Goal: Check status: Check status

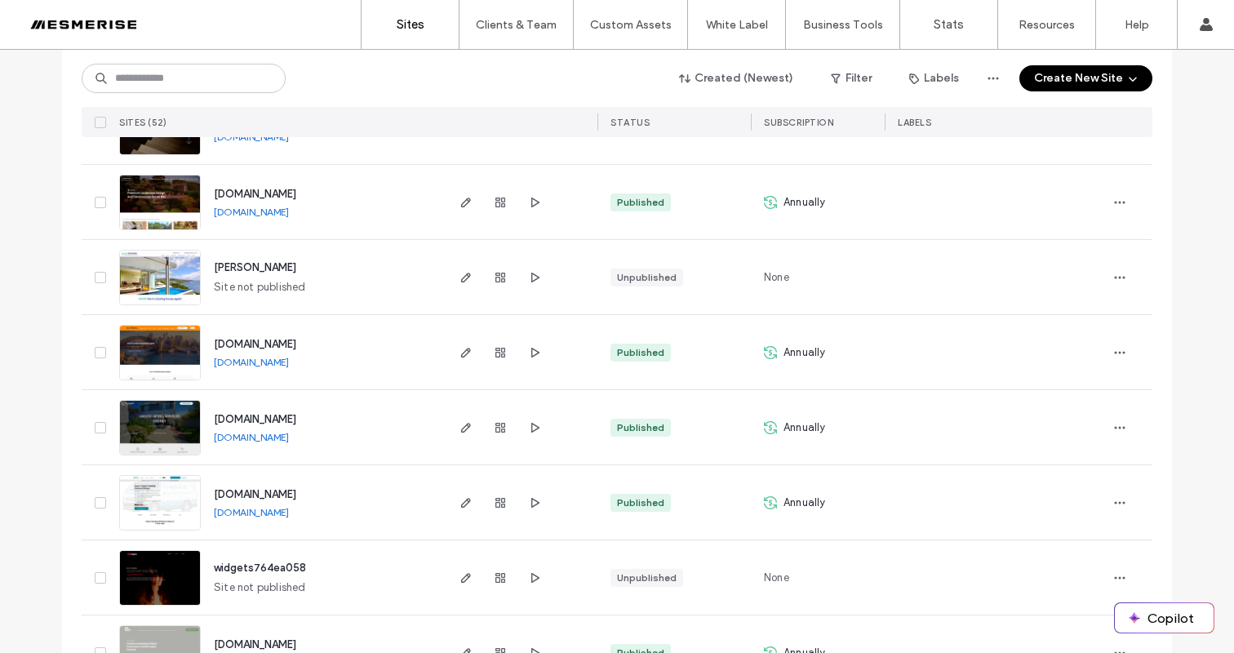
scroll to position [1572, 0]
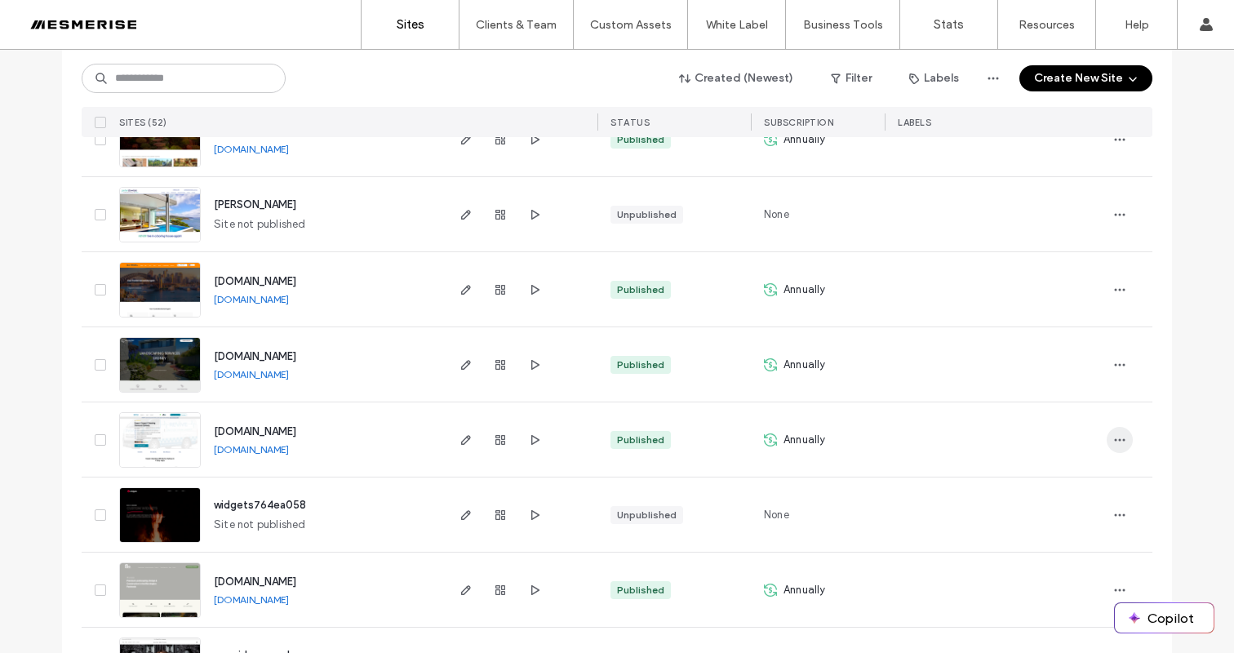
click at [1113, 451] on span "button" at bounding box center [1120, 440] width 26 height 26
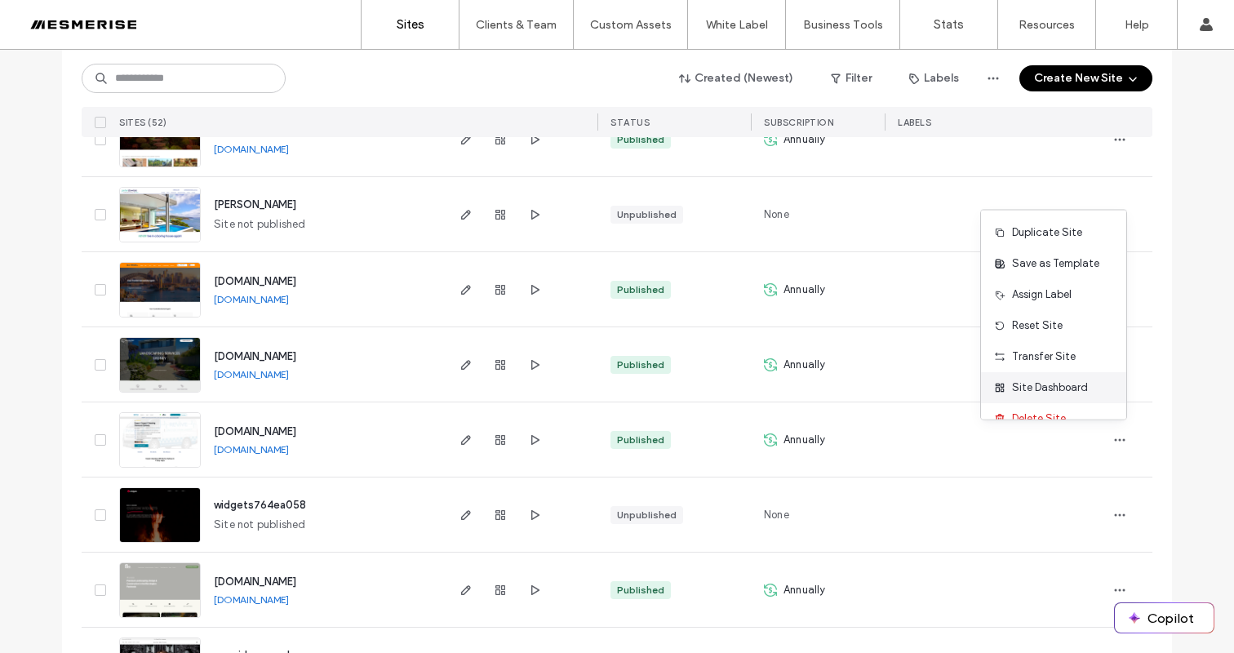
click at [1048, 380] on span "Site Dashboard" at bounding box center [1050, 388] width 76 height 16
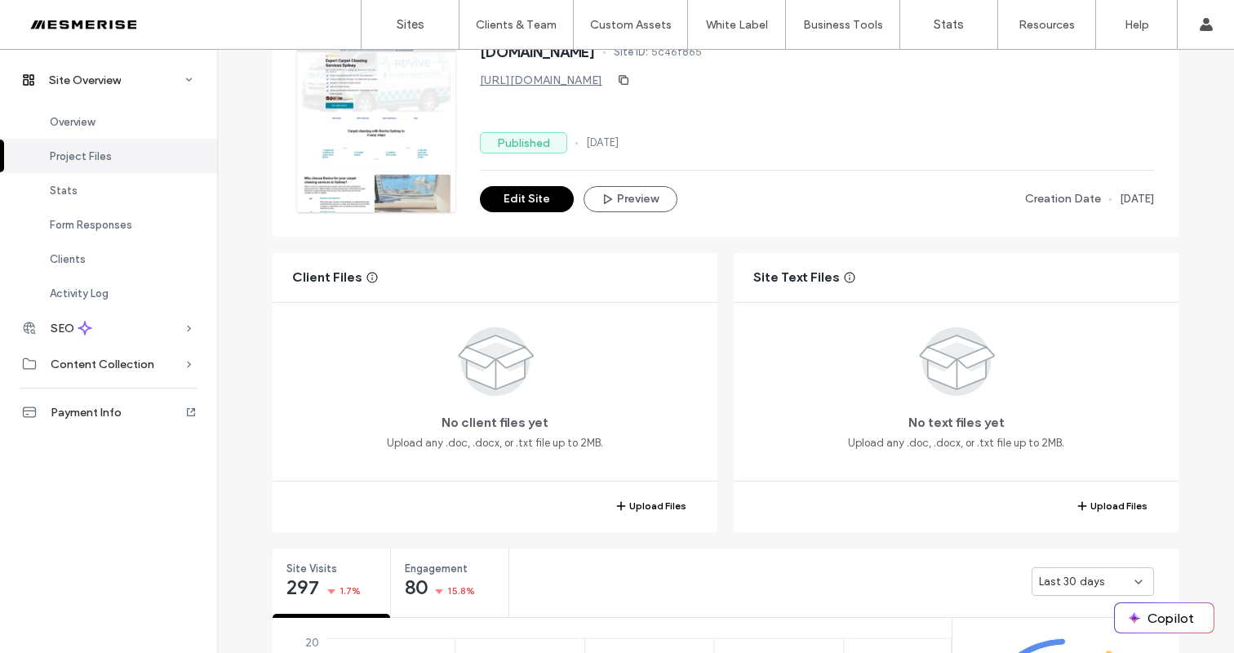
scroll to position [398, 0]
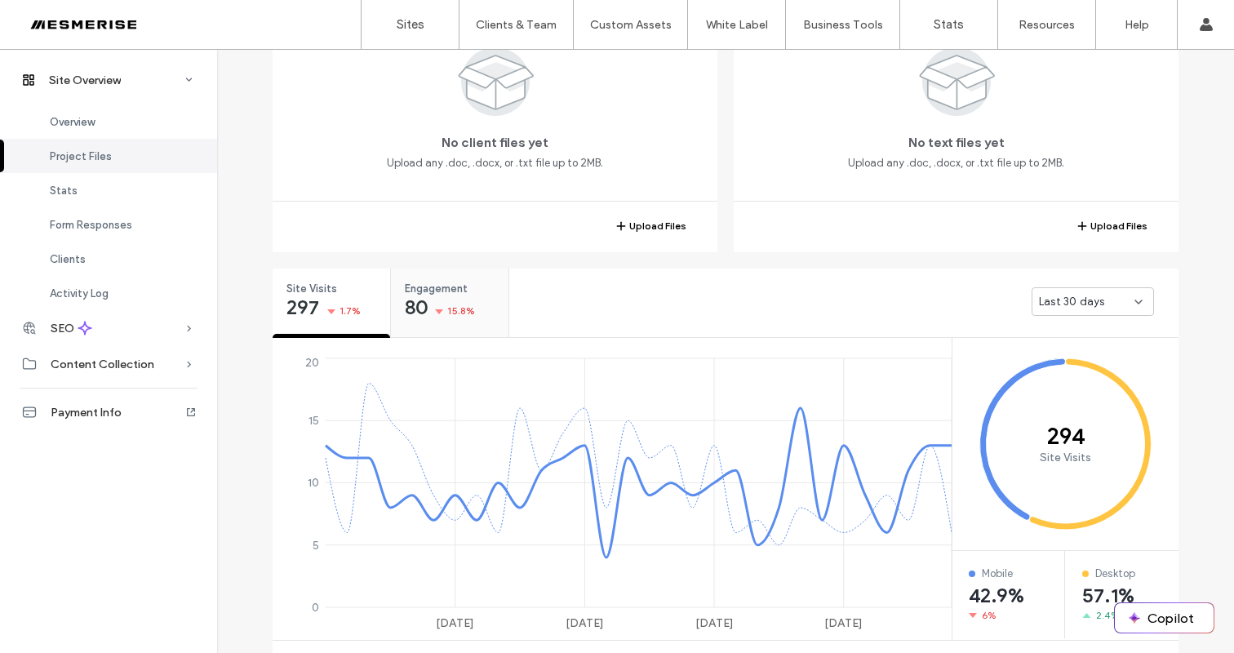
click at [455, 317] on span "15.8%" at bounding box center [461, 311] width 28 height 16
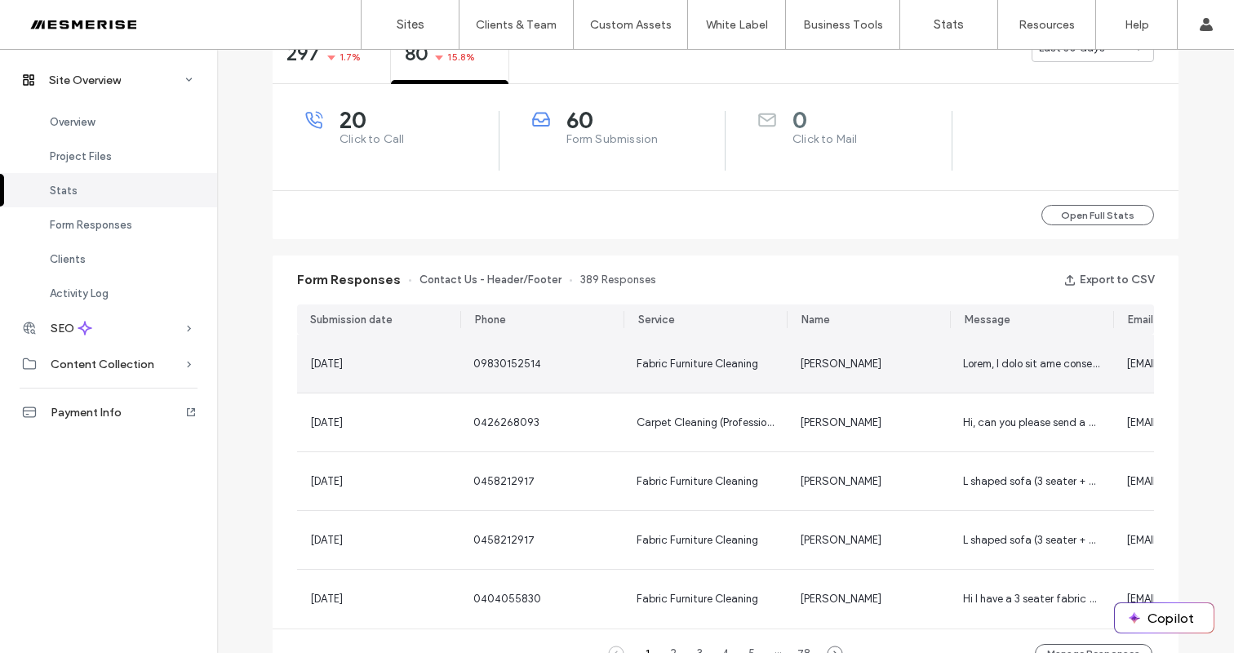
scroll to position [516, 0]
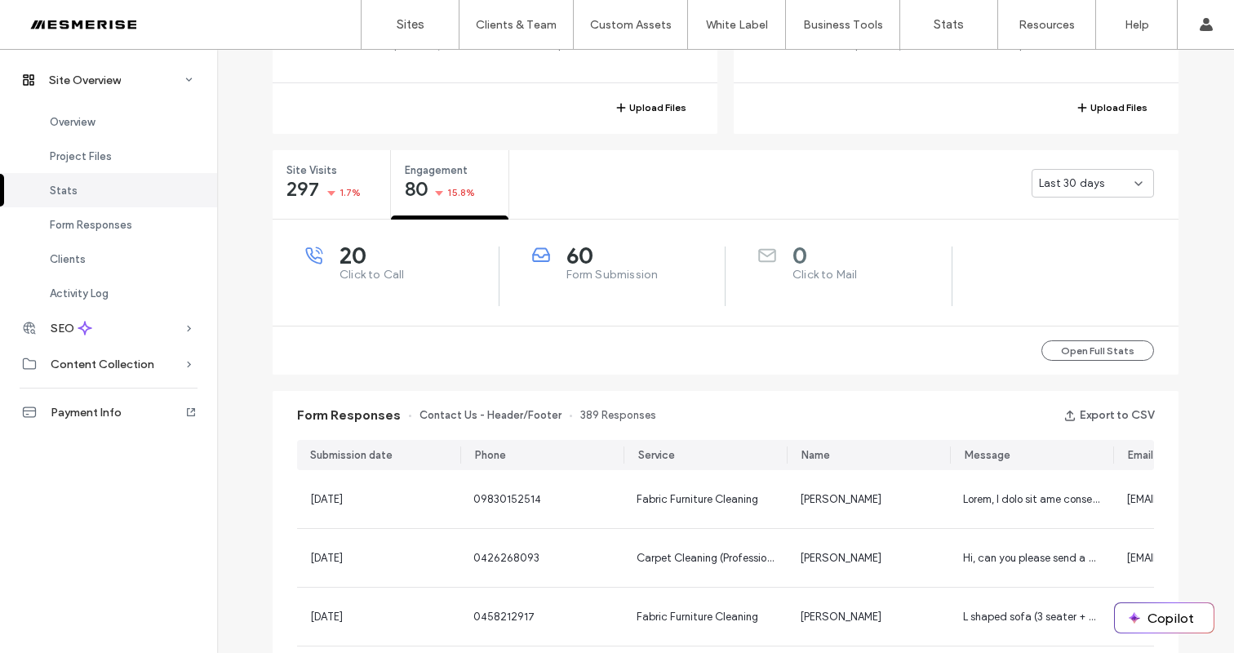
click at [1168, 188] on div "Last 30 days" at bounding box center [843, 182] width 669 height 65
click at [1066, 186] on span "Last 30 days" at bounding box center [1071, 184] width 65 height 16
click at [860, 200] on div "Last 30 days" at bounding box center [843, 182] width 669 height 65
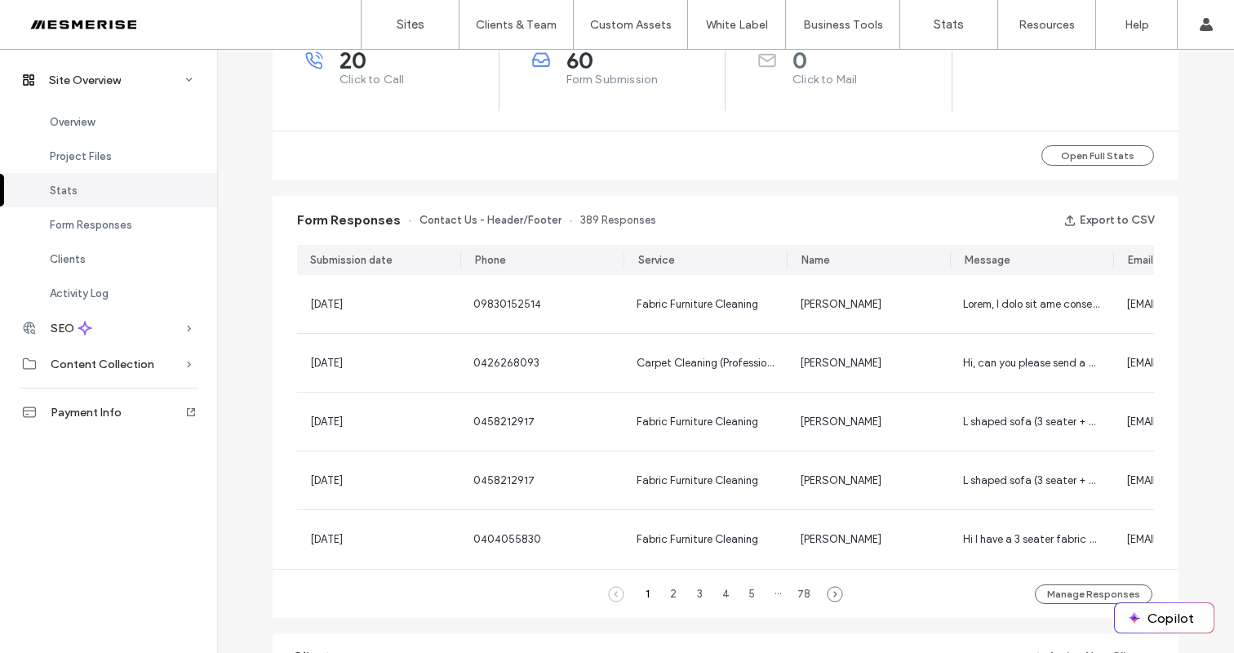
scroll to position [510, 0]
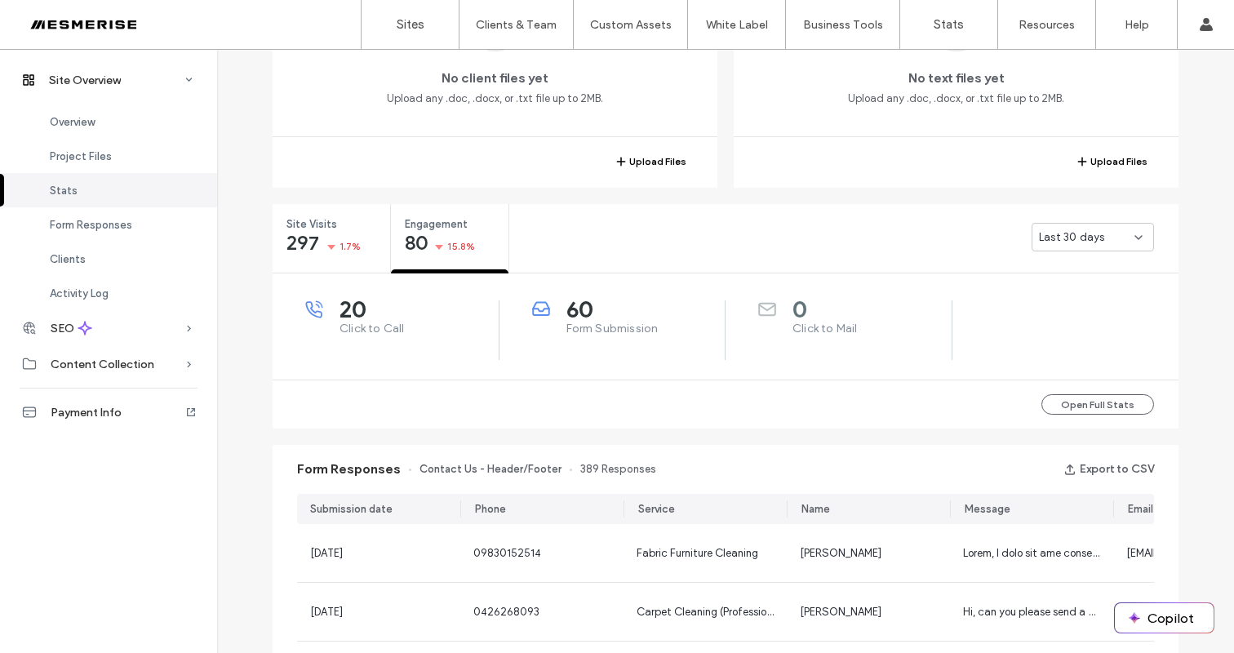
scroll to position [313, 0]
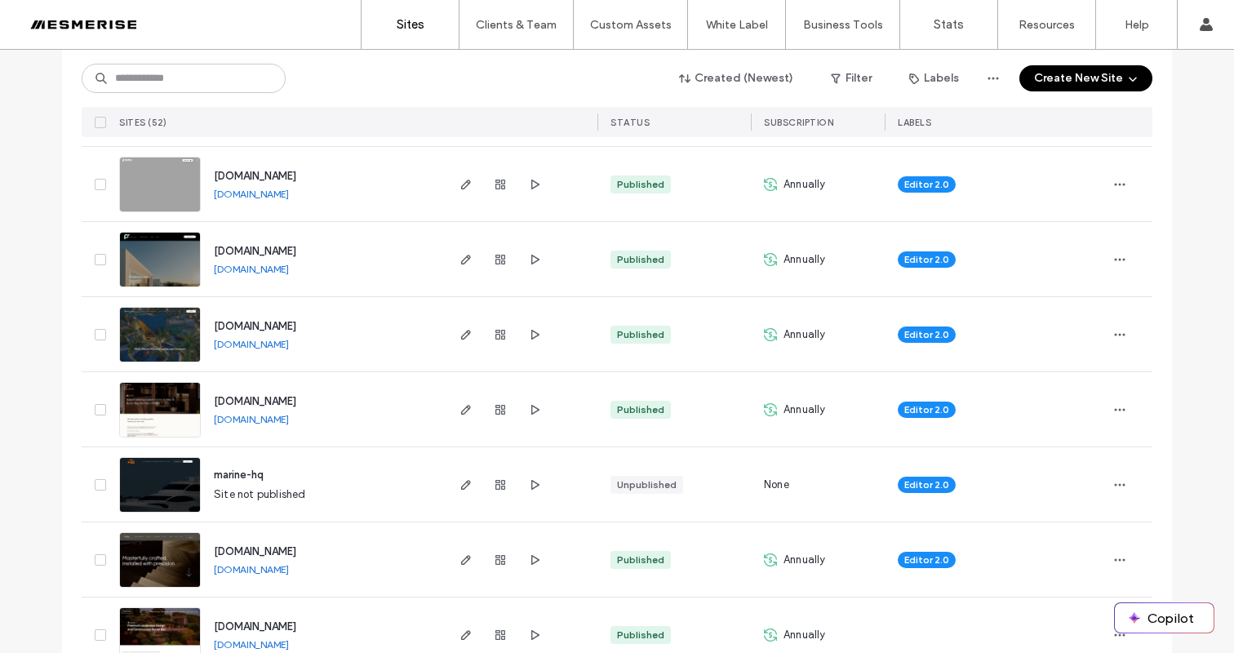
scroll to position [1126, 0]
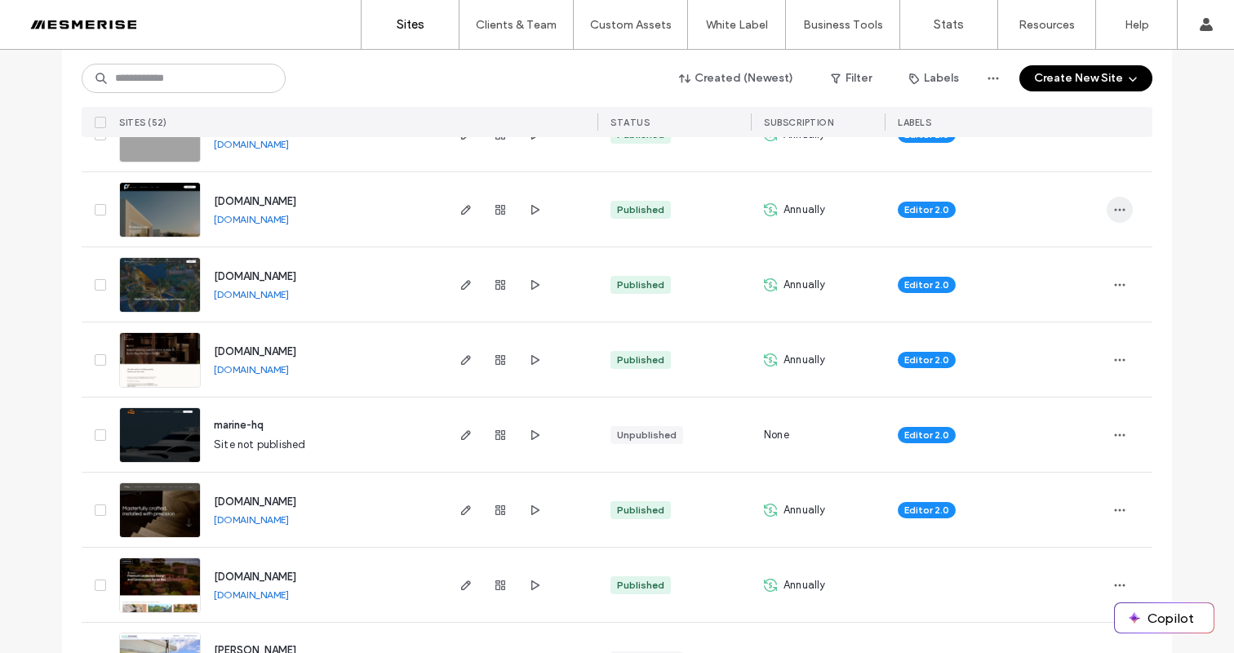
click at [1125, 215] on span "button" at bounding box center [1120, 210] width 26 height 26
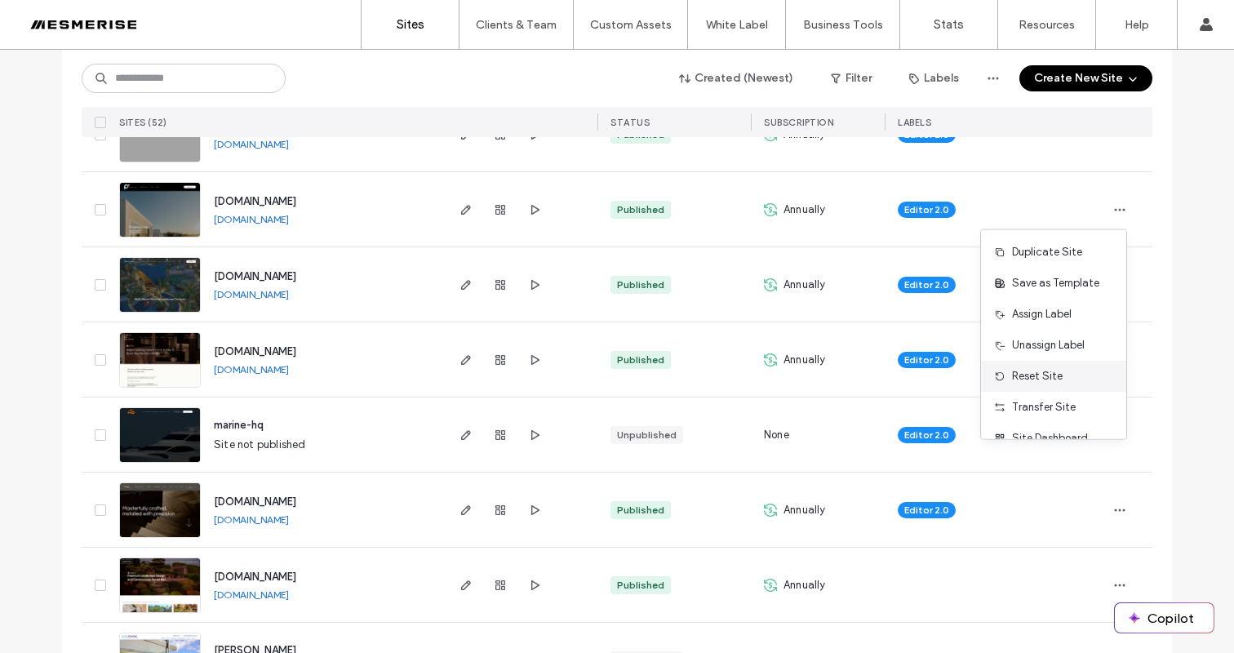
scroll to position [52, 0]
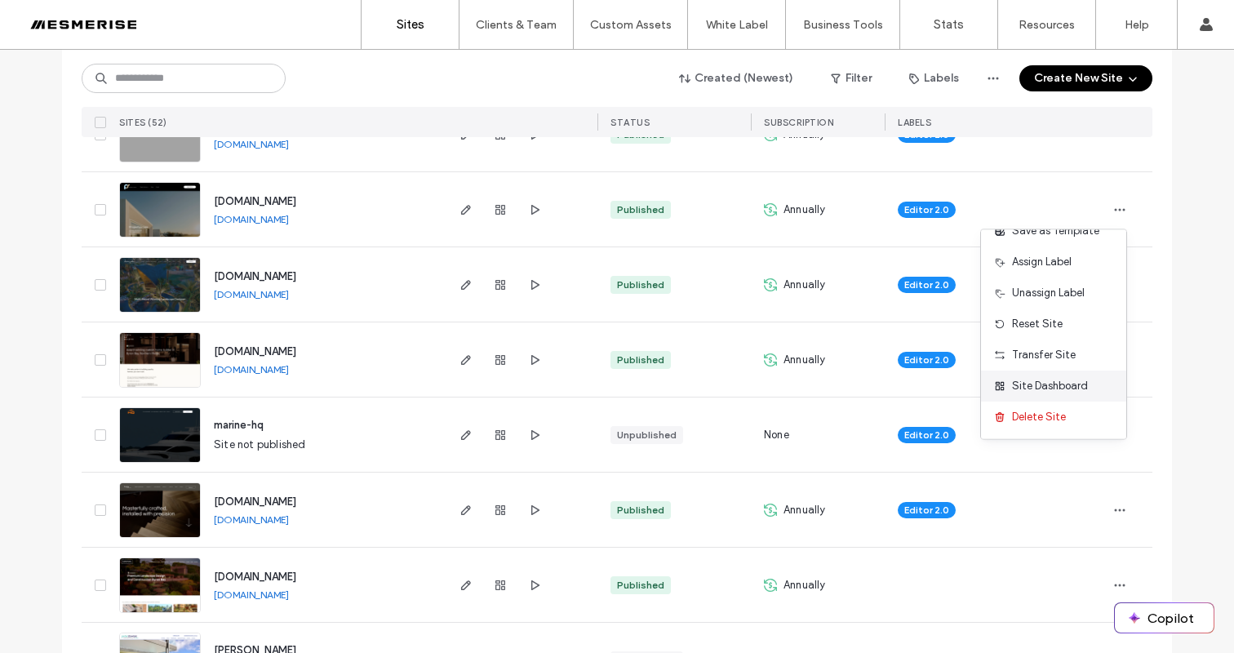
click at [1055, 385] on span "Site Dashboard" at bounding box center [1050, 386] width 76 height 16
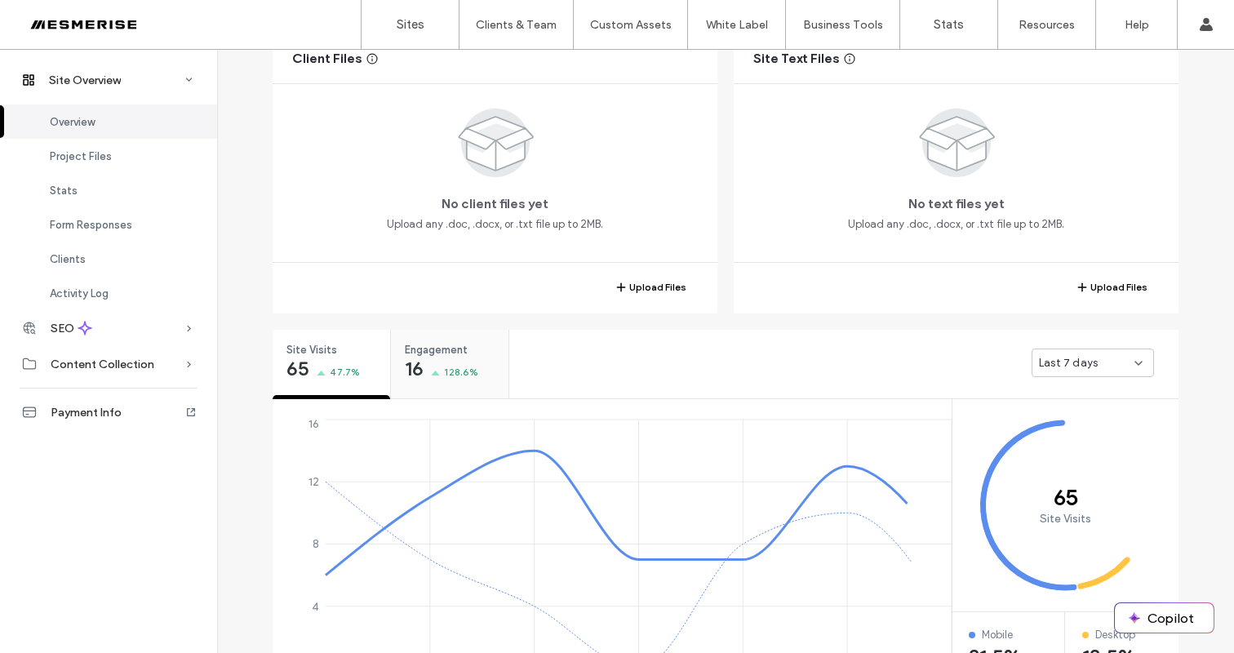
click at [471, 376] on span "128.6%" at bounding box center [461, 372] width 34 height 16
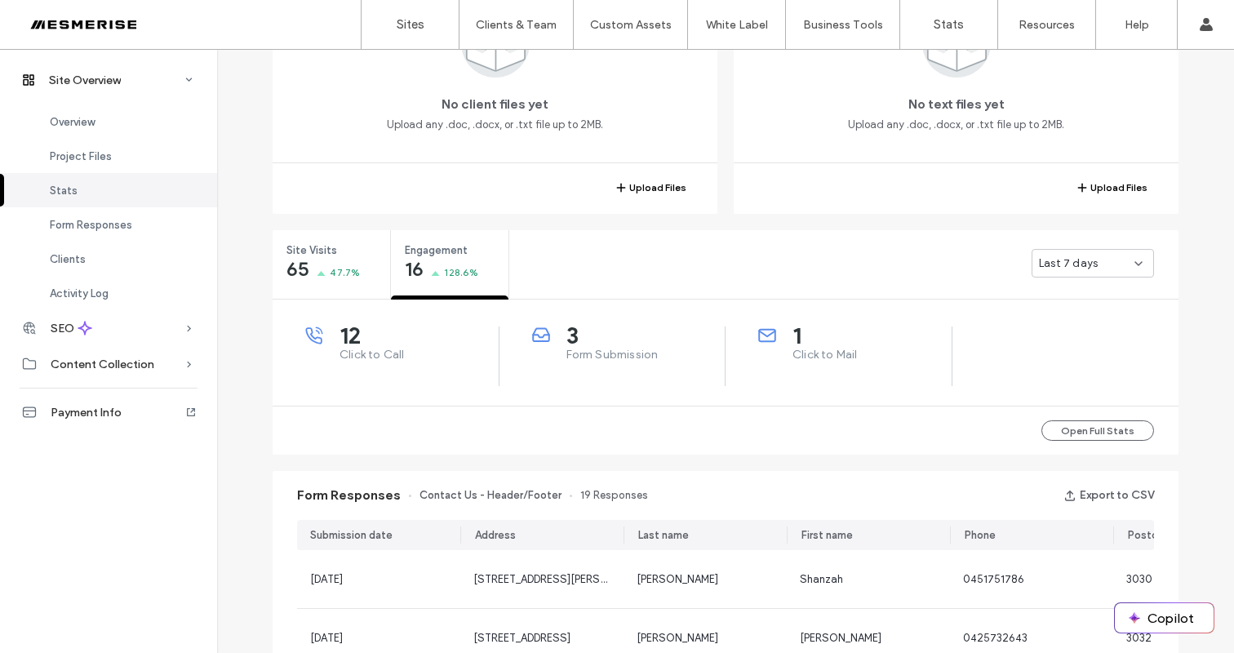
scroll to position [667, 0]
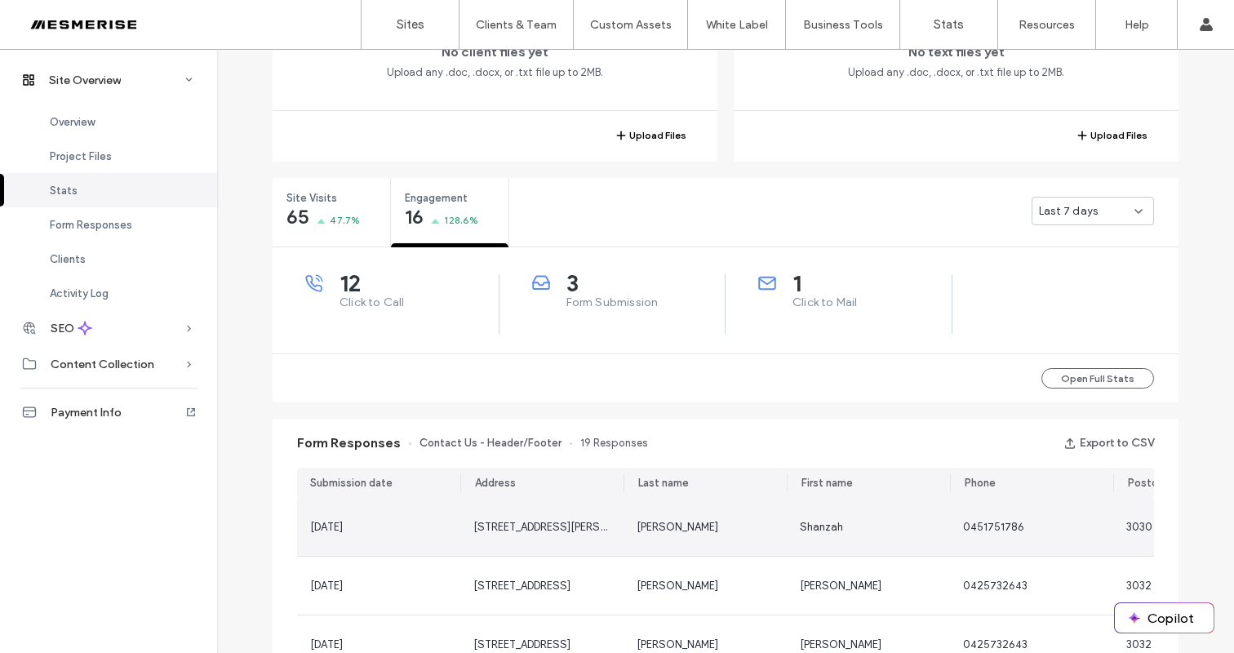
scroll to position [138, 0]
